Goal: Information Seeking & Learning: Learn about a topic

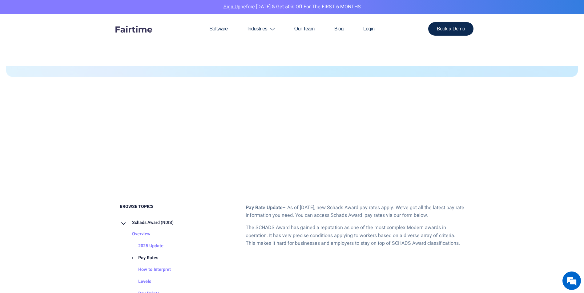
scroll to position [277, 0]
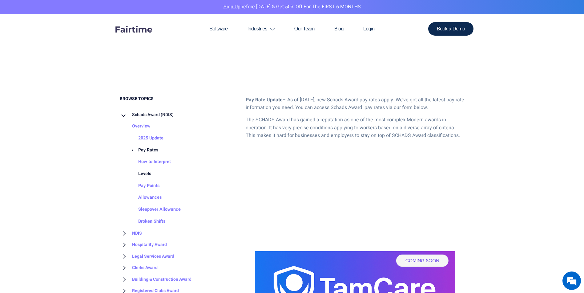
click at [148, 175] on link "Levels" at bounding box center [138, 174] width 25 height 12
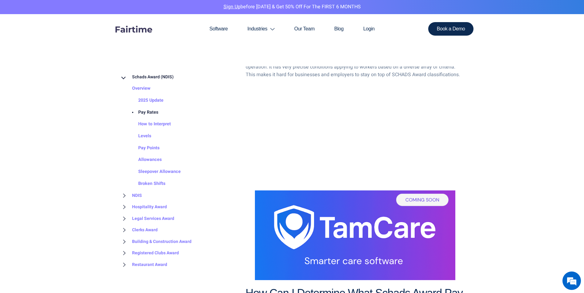
scroll to position [461, 0]
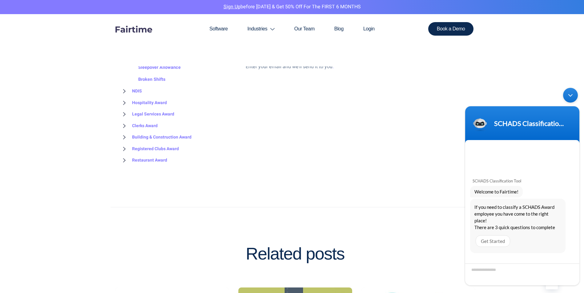
scroll to position [861, 0]
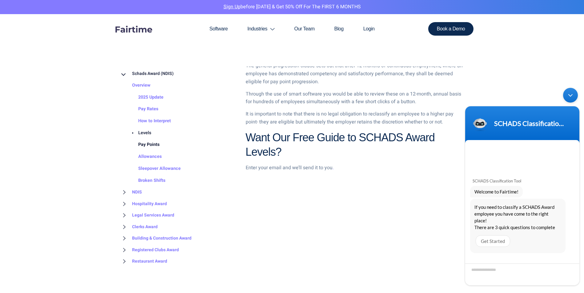
click at [148, 144] on link "Pay Points" at bounding box center [143, 145] width 34 height 12
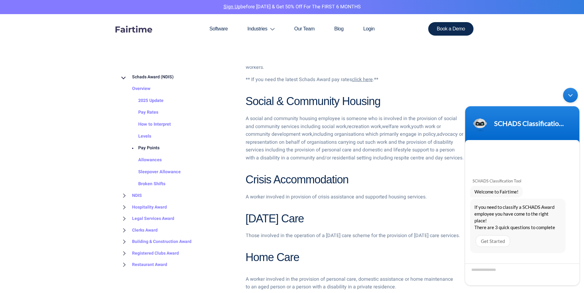
scroll to position [338, 0]
